Goal: Register for event/course

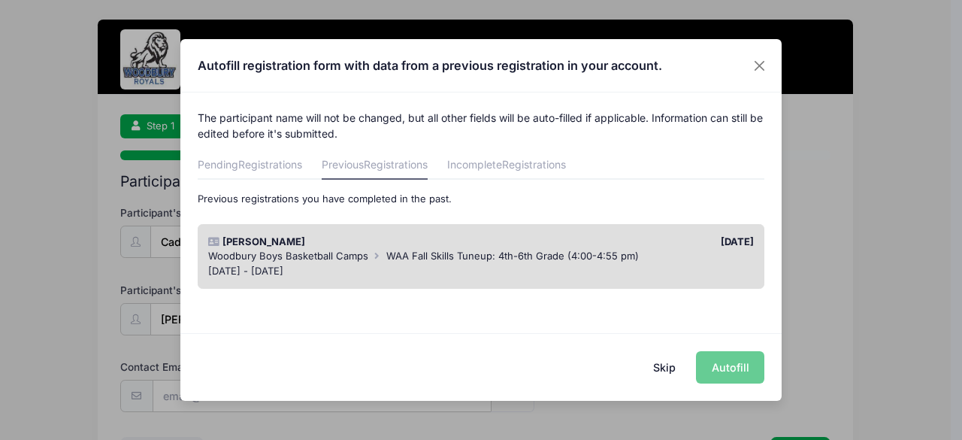
click at [742, 366] on div "Skip Autofill" at bounding box center [480, 366] width 601 height 67
click at [741, 367] on div "Skip Autofill" at bounding box center [480, 366] width 601 height 67
click at [911, 337] on div "Autofill registration form with data from a previous registration in your accou…" at bounding box center [481, 220] width 962 height 440
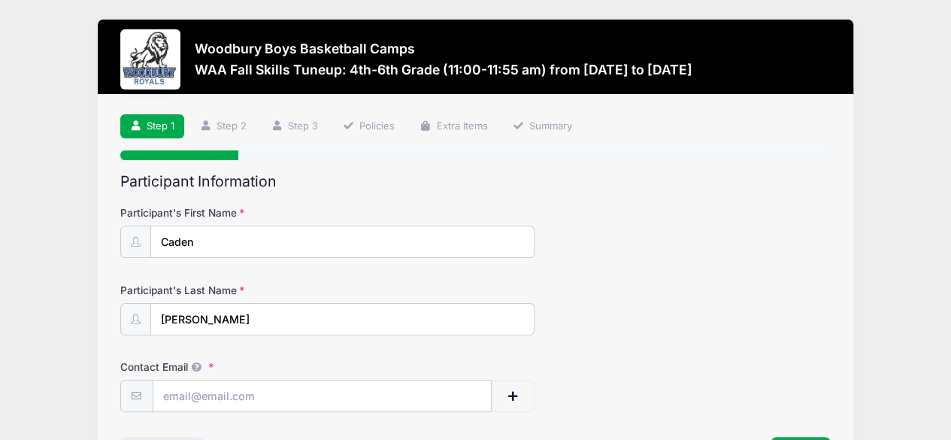
scroll to position [30, 0]
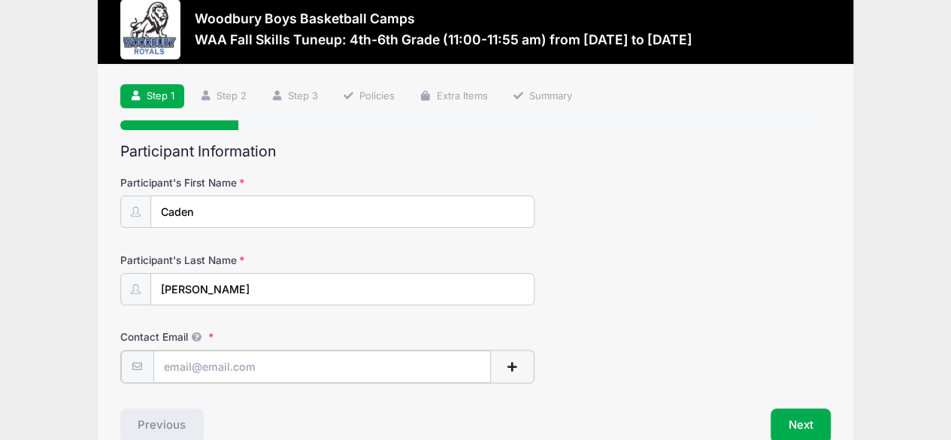
click at [277, 360] on input "Contact Email" at bounding box center [322, 366] width 338 height 32
type input "[EMAIL_ADDRESS][DOMAIN_NAME]"
click at [796, 418] on button "Next" at bounding box center [800, 424] width 61 height 35
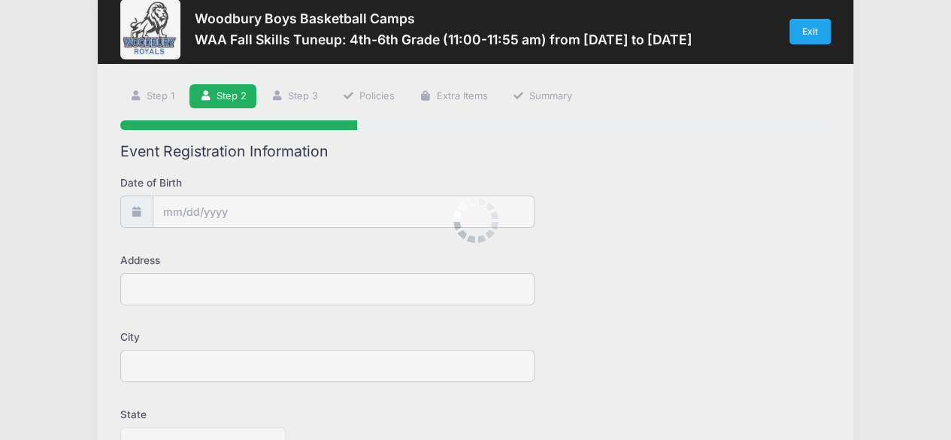
scroll to position [0, 0]
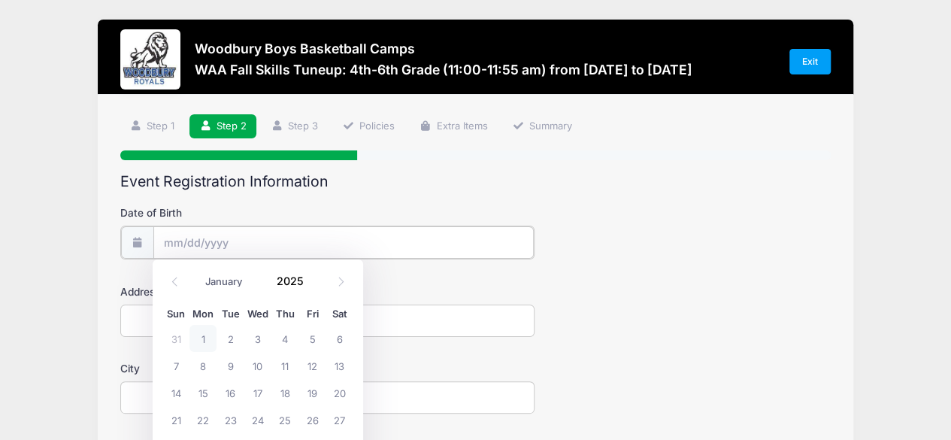
click at [401, 236] on input "Date of Birth" at bounding box center [343, 242] width 380 height 32
click at [192, 238] on input "Date of Birth" at bounding box center [343, 242] width 380 height 32
click at [296, 274] on input "2025" at bounding box center [293, 281] width 49 height 23
click at [310, 284] on span at bounding box center [312, 286] width 11 height 11
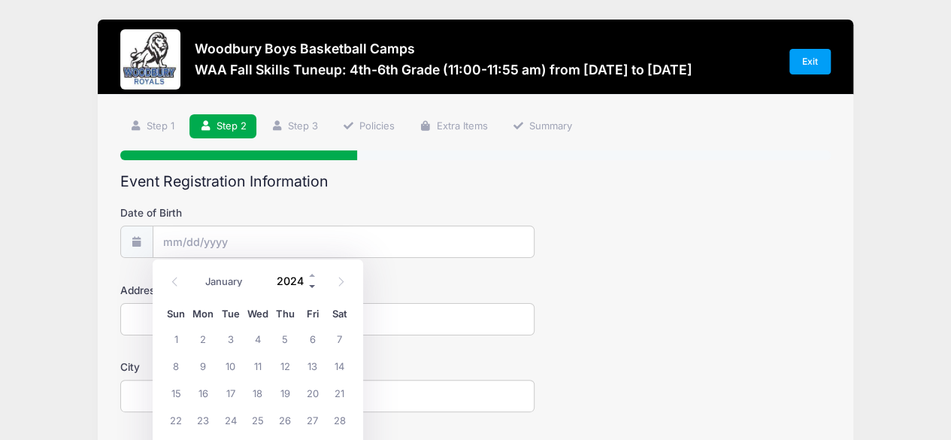
click at [310, 284] on span at bounding box center [312, 286] width 11 height 11
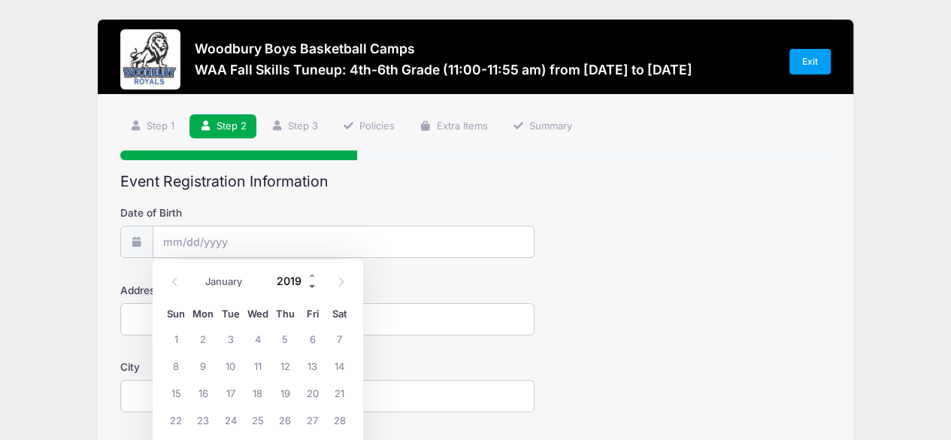
click at [310, 284] on span at bounding box center [312, 286] width 11 height 11
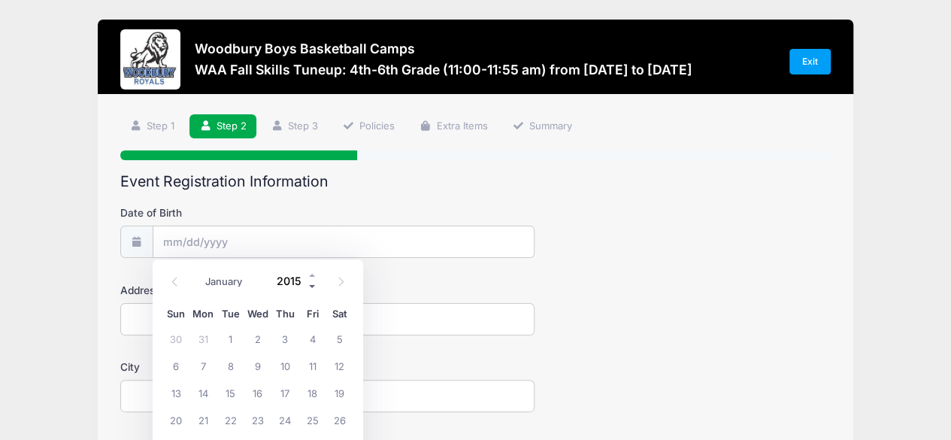
type input "2014"
click at [176, 274] on span at bounding box center [174, 282] width 25 height 26
select select "6"
click at [228, 334] on span "1" at bounding box center [229, 338] width 27 height 27
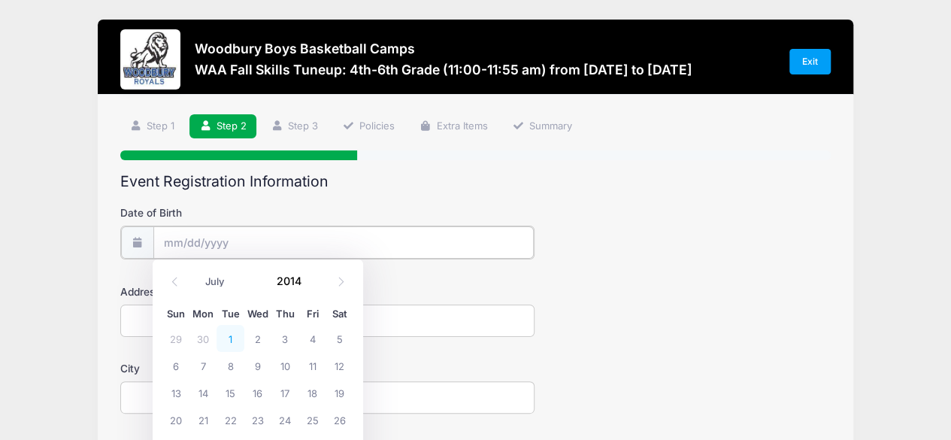
type input "[DATE]"
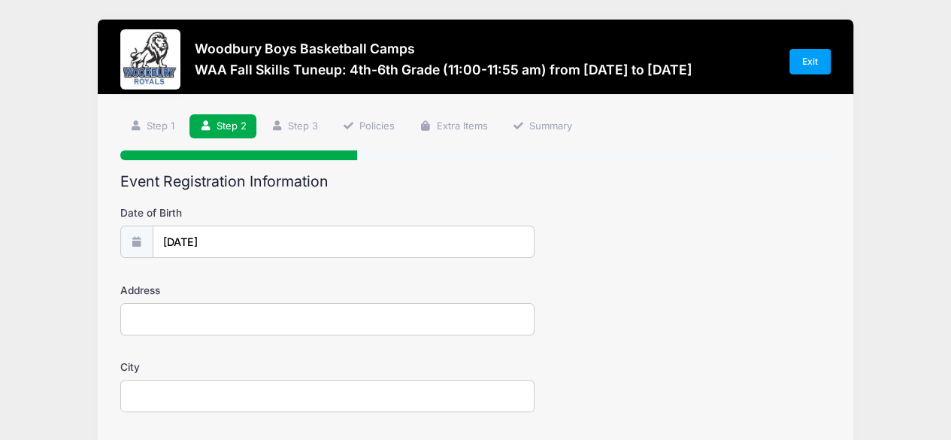
click at [185, 310] on input "Address" at bounding box center [327, 319] width 415 height 32
type input "[STREET_ADDRESS]"
type input "Woodbury"
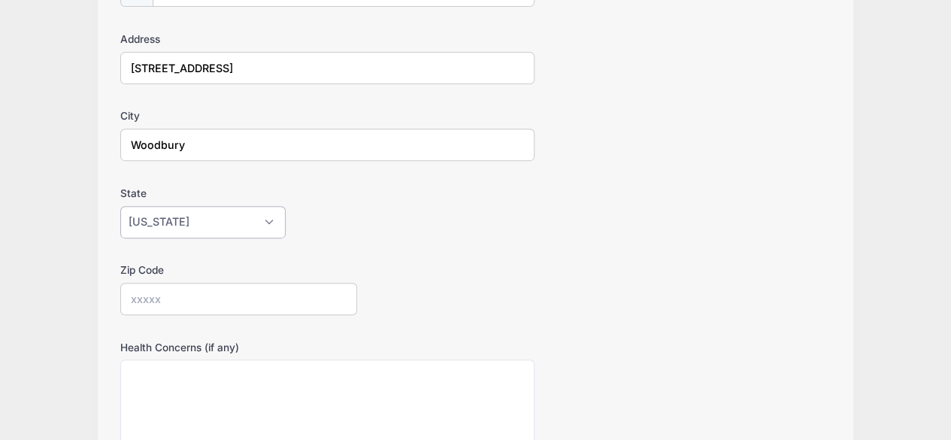
select select "MN"
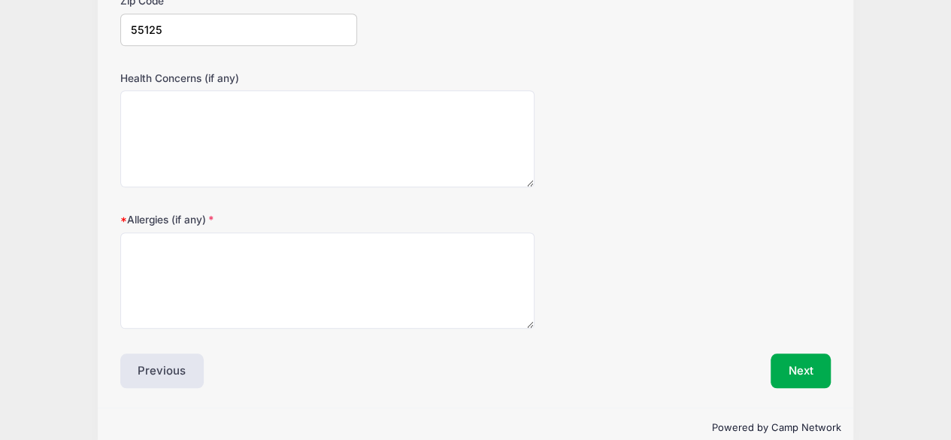
scroll to position [525, 0]
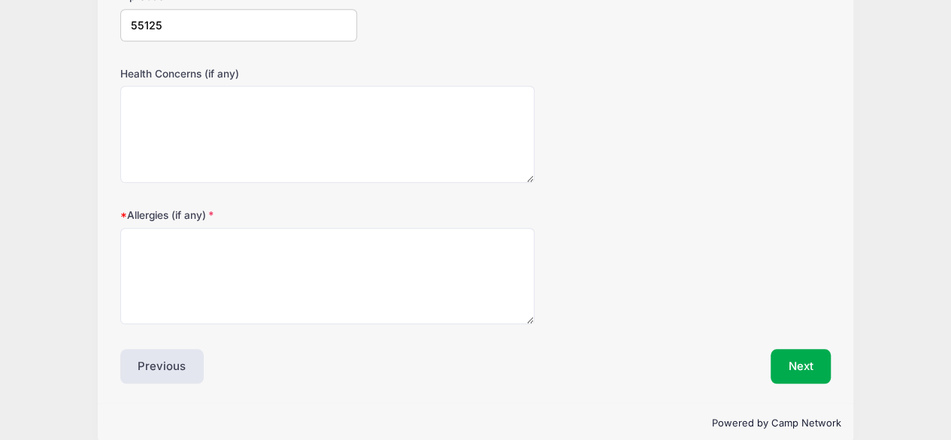
type input "55125"
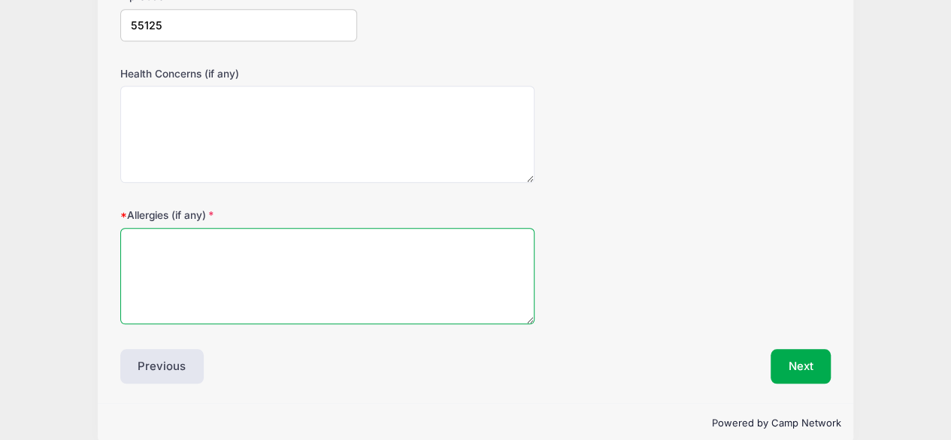
click at [320, 297] on textarea "Allergies (if any)" at bounding box center [327, 276] width 415 height 97
type textarea "None"
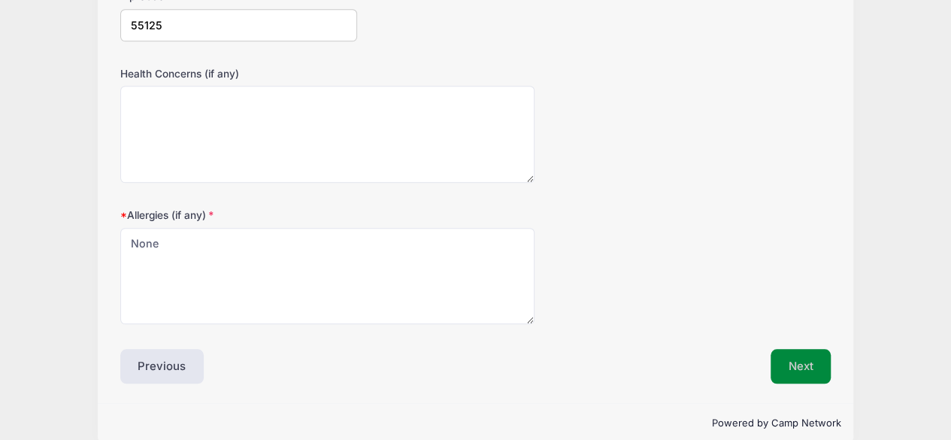
click at [804, 362] on button "Next" at bounding box center [800, 366] width 61 height 35
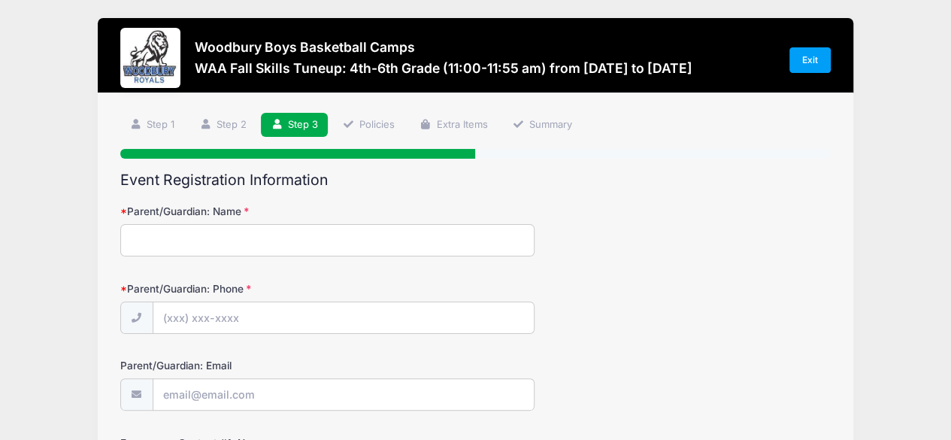
scroll to position [0, 0]
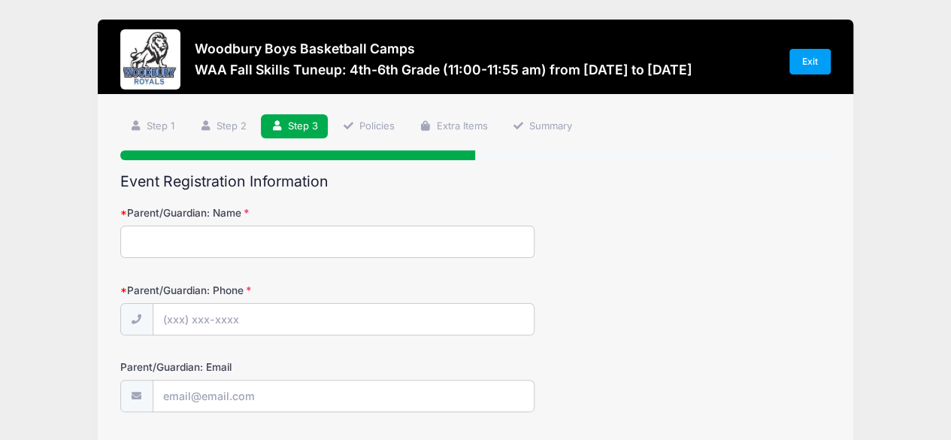
click at [340, 244] on input "Parent/Guardian: Name" at bounding box center [327, 241] width 415 height 32
type input "[PERSON_NAME]"
type input "[PHONE_NUMBER]"
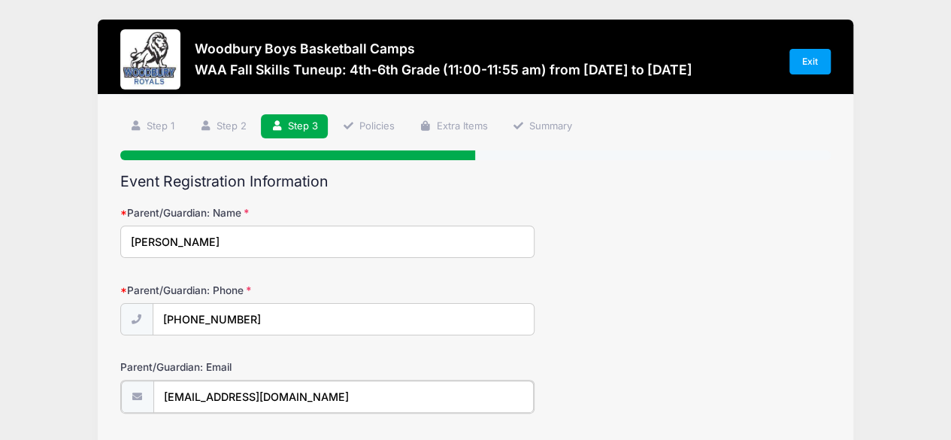
type input "[EMAIL_ADDRESS][DOMAIN_NAME]"
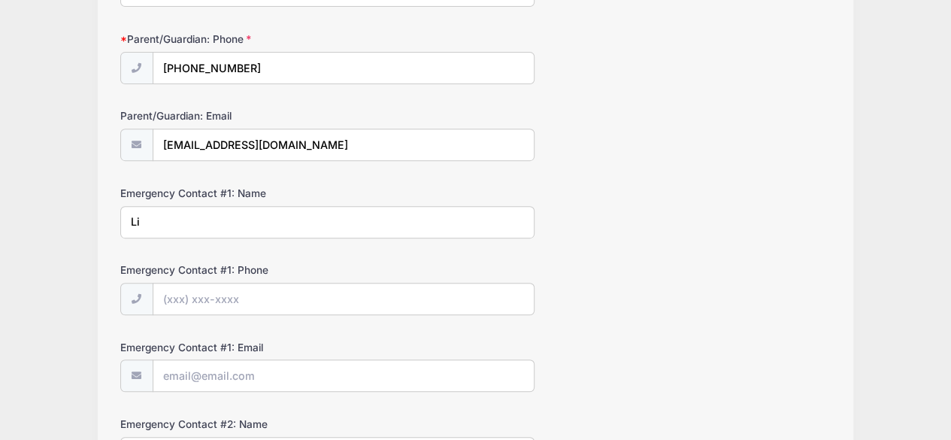
type input "L"
type input "[PERSON_NAME]"
type input "[PHONE_NUMBER]"
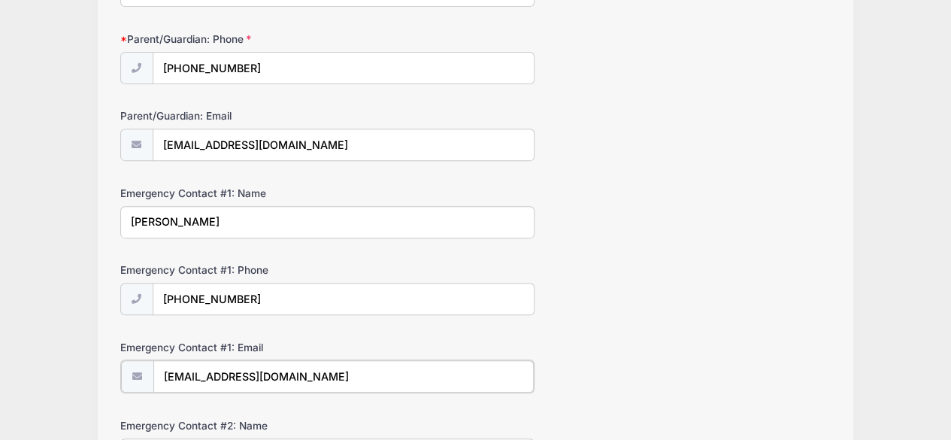
type input "[EMAIL_ADDRESS][DOMAIN_NAME]"
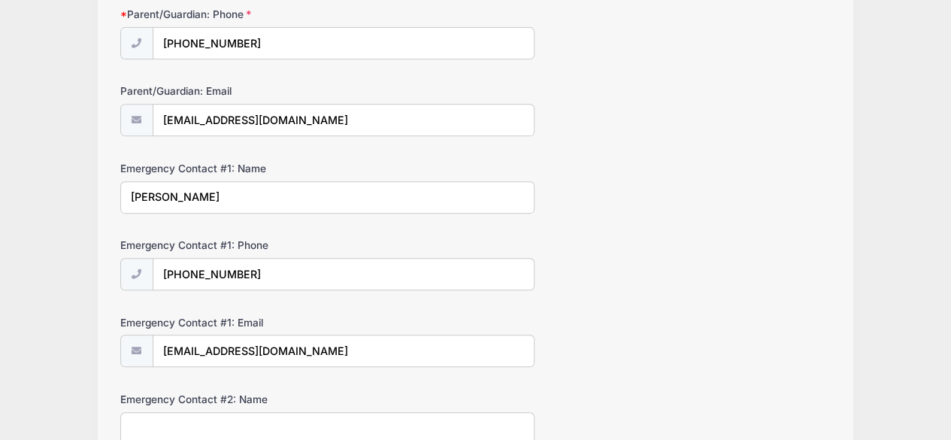
scroll to position [557, 0]
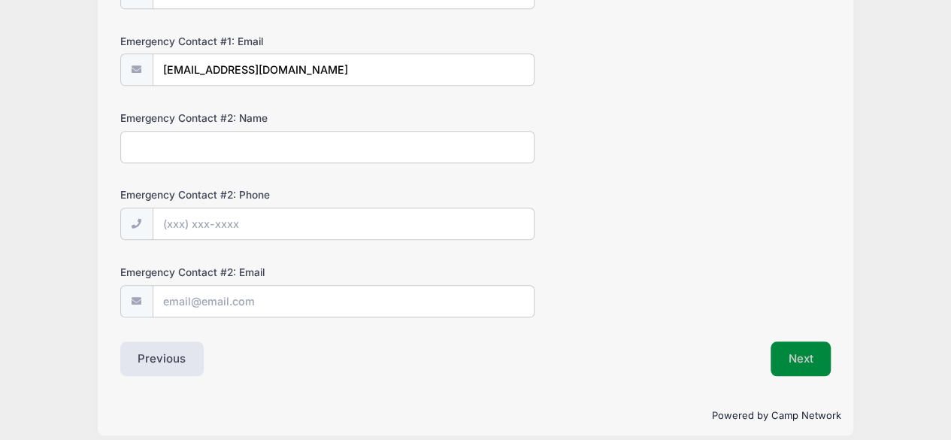
click at [803, 351] on button "Next" at bounding box center [800, 358] width 61 height 35
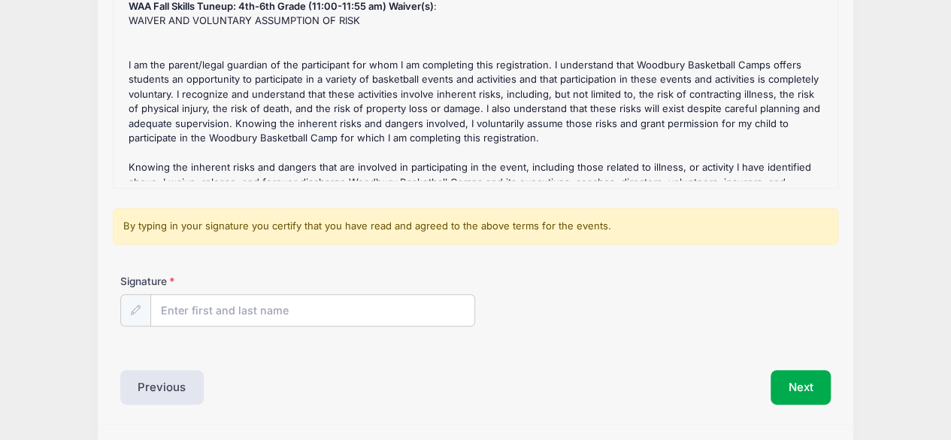
scroll to position [254, 0]
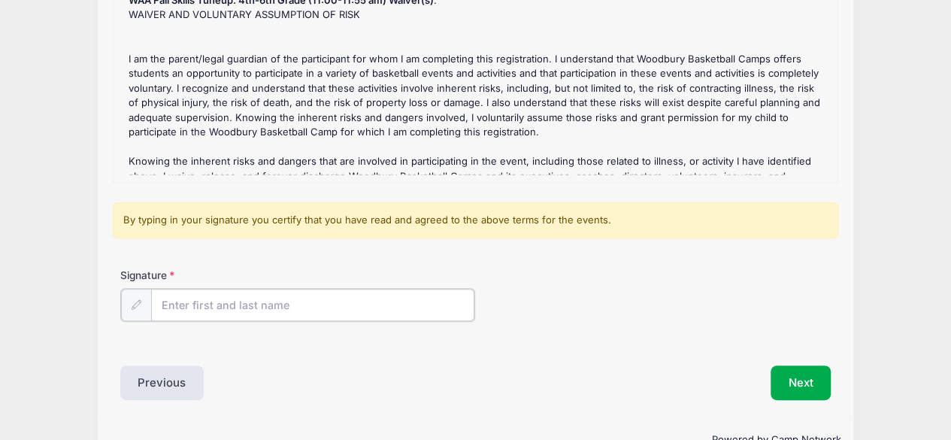
click at [314, 307] on input "Signature" at bounding box center [313, 305] width 324 height 32
type input "[PERSON_NAME]"
click at [792, 387] on button "Next" at bounding box center [800, 381] width 61 height 35
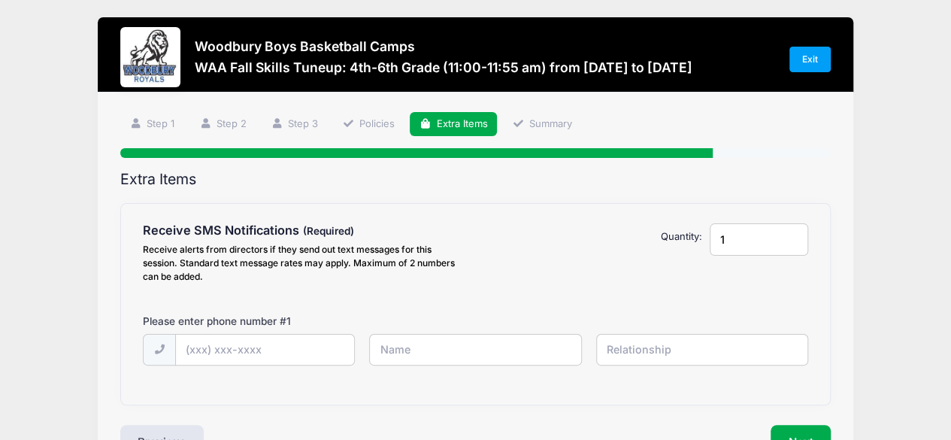
scroll to position [0, 0]
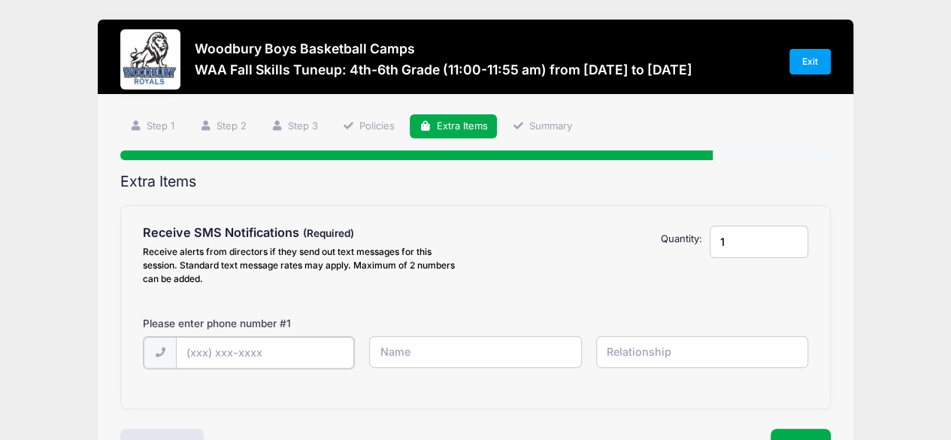
click at [234, 347] on input "text" at bounding box center [265, 353] width 178 height 32
type input "[PHONE_NUMBER]"
type input "[PERSON_NAME]"
type input "Mom"
click at [803, 433] on button "Next" at bounding box center [800, 444] width 61 height 35
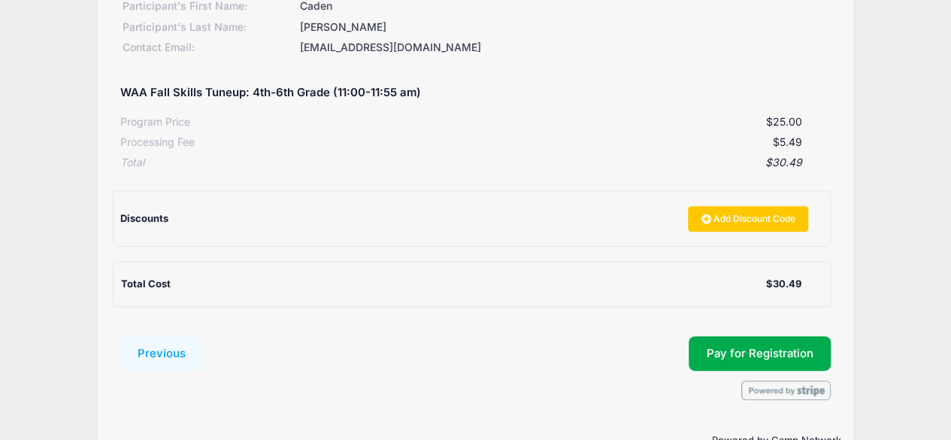
scroll to position [271, 0]
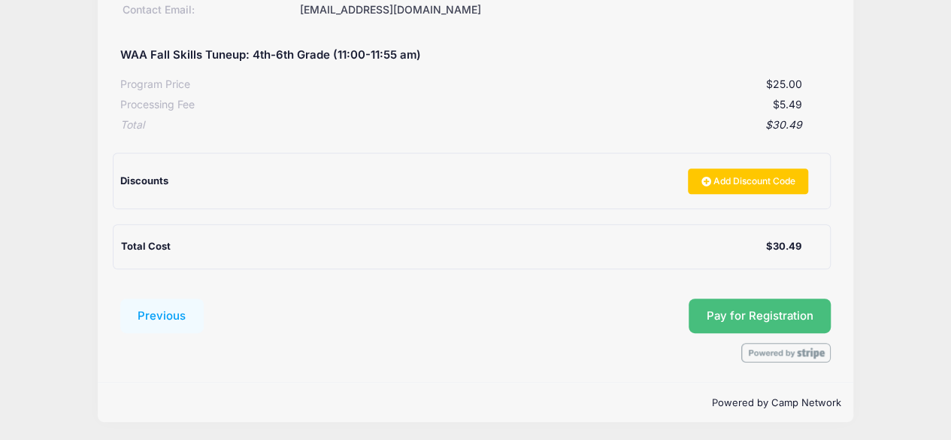
click at [748, 309] on span "Pay for Registration" at bounding box center [759, 316] width 107 height 14
